Goal: Task Accomplishment & Management: Complete application form

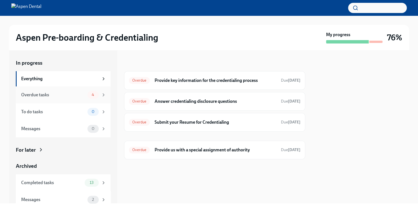
click at [79, 93] on div "Overdue tasks" at bounding box center [53, 95] width 64 height 6
click at [184, 82] on h6 "Provide key information for the credentialing process" at bounding box center [215, 80] width 122 height 6
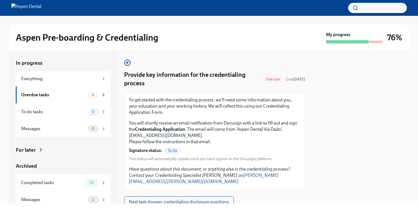
scroll to position [16, 0]
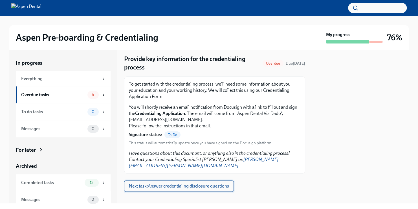
click at [171, 183] on span "Next task : Answer credentialing disclosure questions" at bounding box center [179, 186] width 100 height 6
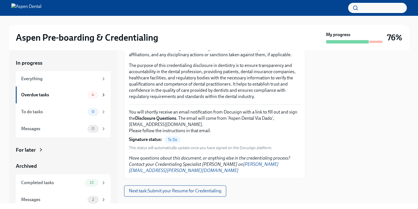
scroll to position [60, 0]
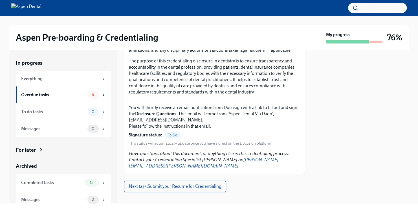
click at [204, 183] on span "Next task : Submit your Resume for Credentialing" at bounding box center [175, 186] width 93 height 6
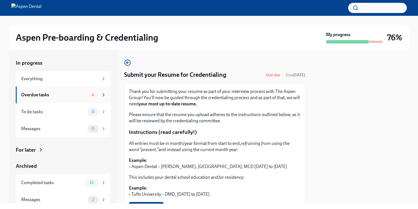
click at [78, 97] on div "Overdue tasks" at bounding box center [53, 95] width 64 height 6
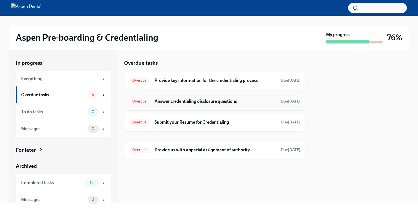
click at [258, 103] on h6 "Answer credentialing disclosure questions" at bounding box center [215, 101] width 122 height 6
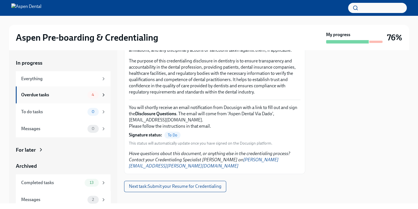
click at [101, 96] on icon at bounding box center [103, 94] width 5 height 5
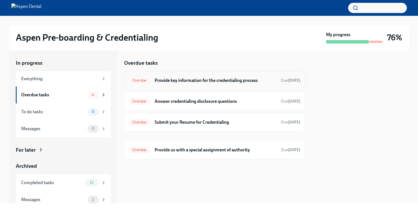
click at [226, 77] on h6 "Provide key information for the credentialing process" at bounding box center [215, 80] width 122 height 6
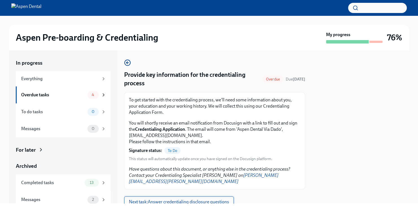
click at [203, 199] on span "Next task : Answer credentialing disclosure questions" at bounding box center [179, 202] width 100 height 6
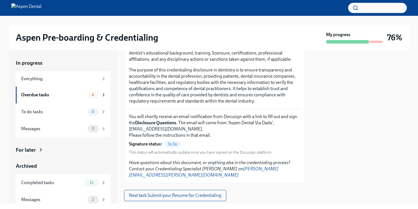
scroll to position [60, 0]
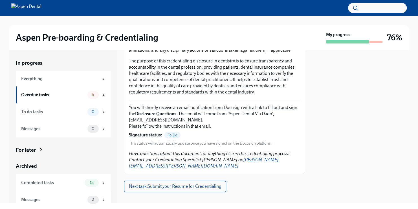
click at [187, 183] on span "Next task : Submit your Resume for Credentialing" at bounding box center [175, 186] width 93 height 6
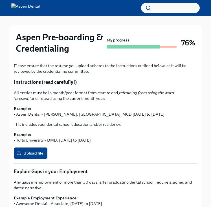
scroll to position [99, 0]
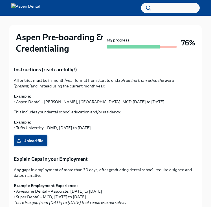
click at [33, 141] on span "Upload file" at bounding box center [31, 141] width 26 height 6
click at [0, 0] on input "Upload file" at bounding box center [0, 0] width 0 height 0
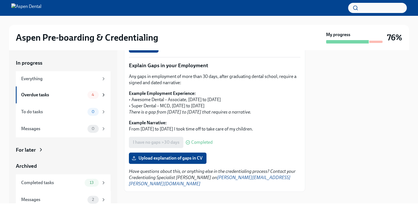
scroll to position [0, 0]
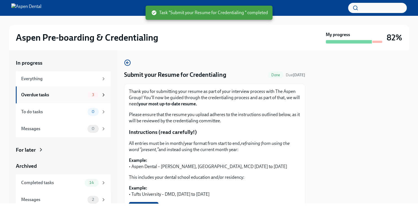
click at [62, 96] on div "Overdue tasks" at bounding box center [53, 95] width 64 height 6
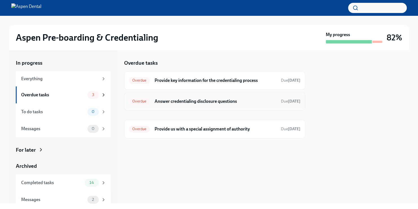
click at [186, 103] on h6 "Answer credentialing disclosure questions" at bounding box center [215, 101] width 122 height 6
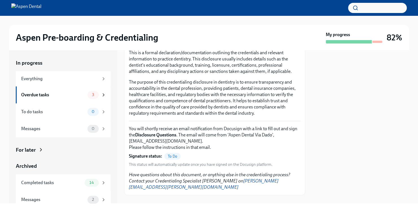
scroll to position [42, 0]
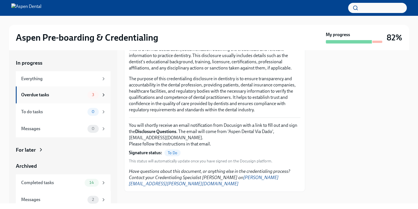
click at [72, 95] on div "Overdue tasks" at bounding box center [53, 95] width 64 height 6
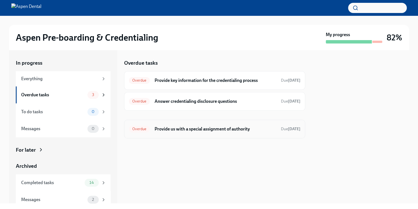
click at [201, 132] on h6 "Provide us with a special assignment of authority" at bounding box center [215, 129] width 122 height 6
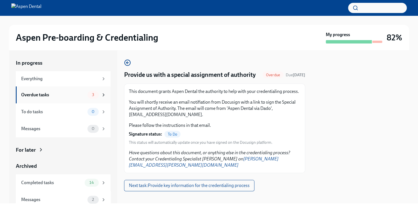
click at [58, 98] on div "Overdue tasks" at bounding box center [53, 95] width 64 height 6
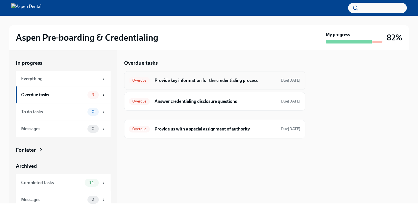
click at [167, 83] on h6 "Provide key information for the credentialing process" at bounding box center [215, 80] width 122 height 6
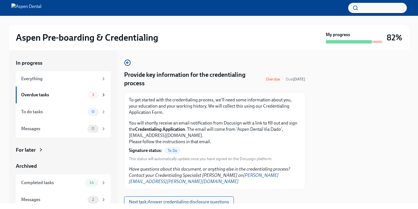
scroll to position [16, 0]
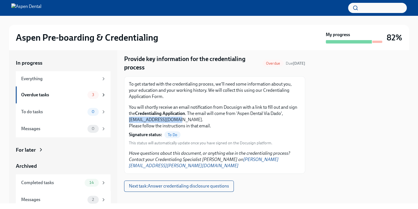
drag, startPoint x: 177, startPoint y: 121, endPoint x: 127, endPoint y: 120, distance: 50.3
click at [127, 120] on div "To get started with the credentialing process, we'll need some information abou…" at bounding box center [214, 124] width 181 height 97
copy p "dse_na2@docusign.net."
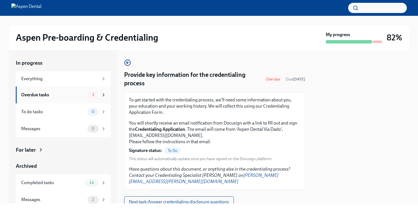
click at [76, 95] on div "Overdue tasks" at bounding box center [53, 95] width 64 height 6
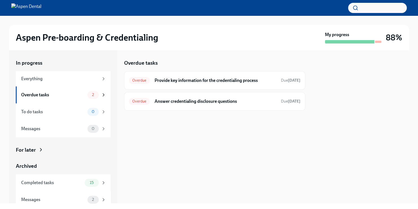
click at [158, 157] on div "Overdue tasks Overdue Provide key information for the credentialing process Due…" at bounding box center [214, 126] width 181 height 153
click at [59, 96] on div "Overdue tasks" at bounding box center [53, 95] width 64 height 6
click at [46, 109] on div "To do tasks" at bounding box center [53, 112] width 64 height 6
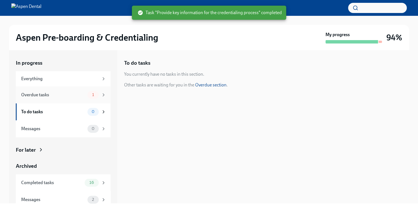
click at [57, 95] on div "Overdue tasks" at bounding box center [53, 95] width 64 height 6
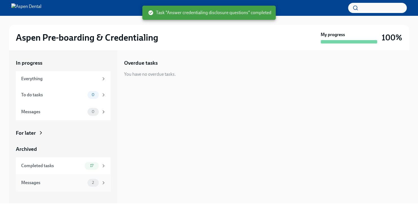
click at [50, 183] on div "Messages" at bounding box center [53, 183] width 64 height 6
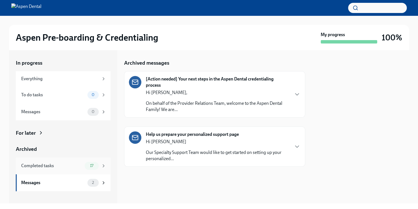
click at [60, 167] on div "Completed tasks" at bounding box center [51, 166] width 61 height 6
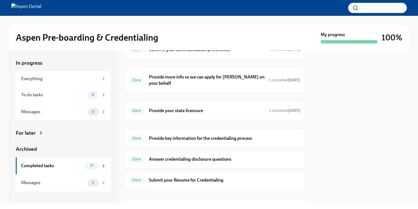
scroll to position [207, 0]
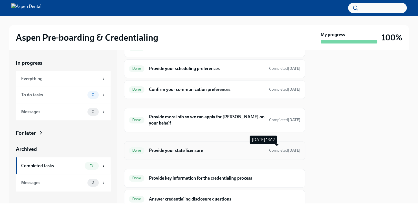
click at [269, 148] on span "Completed 6 days ago" at bounding box center [284, 150] width 31 height 5
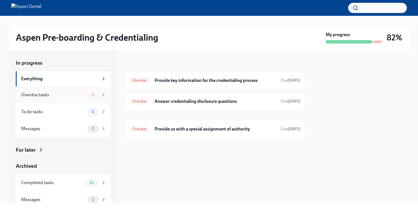
click at [100, 99] on div "Overdue tasks 3" at bounding box center [63, 94] width 95 height 17
click at [166, 79] on h6 "Provide key information for the credentialing process" at bounding box center [215, 80] width 122 height 6
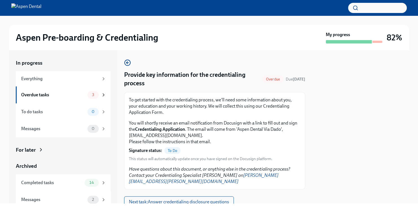
scroll to position [16, 0]
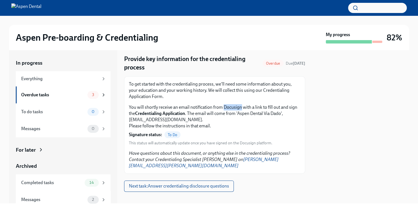
drag, startPoint x: 224, startPoint y: 106, endPoint x: 241, endPoint y: 110, distance: 17.5
click at [241, 110] on p "You will shortly receive an email notification from Docusign with a link to fil…" at bounding box center [215, 116] width 172 height 25
copy p "Docusign"
click at [62, 92] on div "Overdue tasks" at bounding box center [53, 95] width 64 height 6
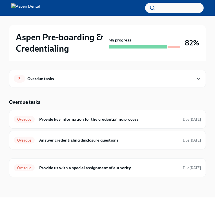
click at [135, 103] on div "Overdue tasks" at bounding box center [107, 102] width 197 height 7
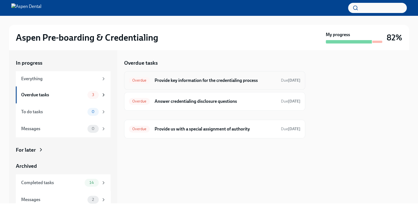
click at [251, 80] on h6 "Provide key information for the credentialing process" at bounding box center [215, 80] width 122 height 6
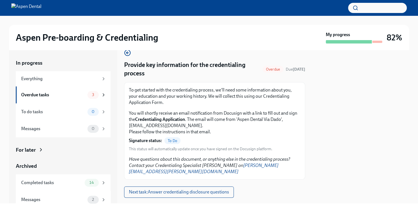
scroll to position [16, 0]
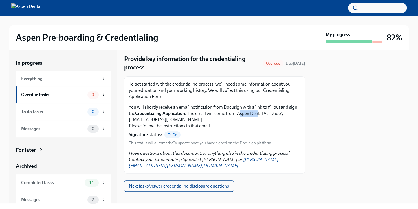
drag, startPoint x: 249, startPoint y: 113, endPoint x: 268, endPoint y: 113, distance: 18.9
click at [268, 113] on p "You will shortly receive an email notification from Docusign with a link to fil…" at bounding box center [215, 116] width 172 height 25
drag, startPoint x: 268, startPoint y: 113, endPoint x: 251, endPoint y: 121, distance: 18.8
click at [251, 121] on p "You will shortly receive an email notification from Docusign with a link to fil…" at bounding box center [215, 116] width 172 height 25
drag, startPoint x: 248, startPoint y: 113, endPoint x: 290, endPoint y: 113, distance: 42.6
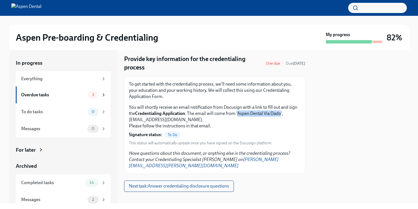
click at [290, 113] on p "You will shortly receive an email notification from Docusign with a link to fil…" at bounding box center [215, 116] width 172 height 25
copy p "Aspen Dental Via Dado"
drag, startPoint x: 290, startPoint y: 113, endPoint x: 260, endPoint y: 120, distance: 31.2
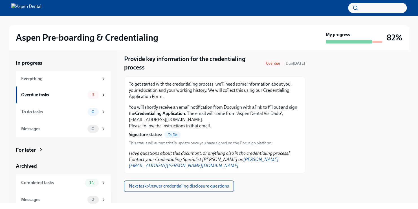
click at [260, 120] on p "You will shortly receive an email notification from Docusign with a link to fil…" at bounding box center [215, 116] width 172 height 25
